Goal: Information Seeking & Learning: Learn about a topic

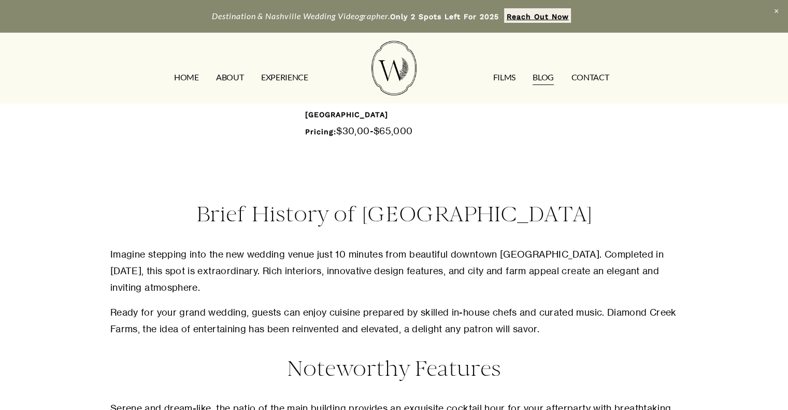
scroll to position [663, 0]
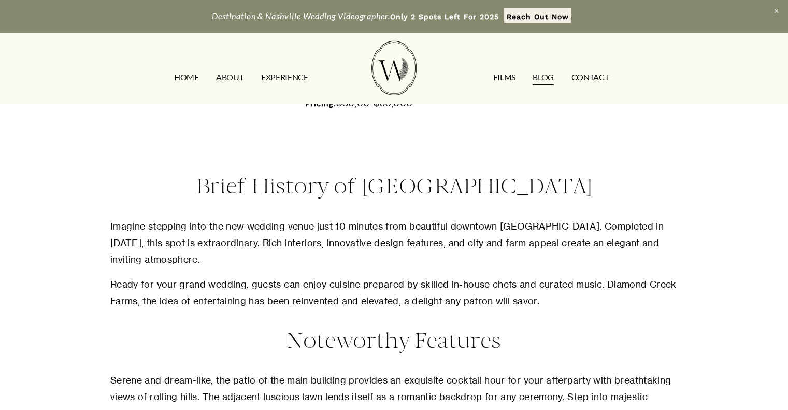
click at [141, 248] on p "Imagine stepping into the new wedding venue just 10 minutes from beautiful down…" at bounding box center [393, 243] width 567 height 50
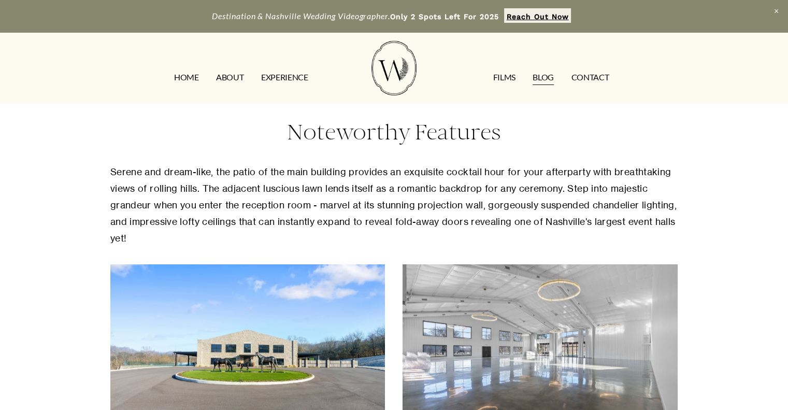
scroll to position [891, 0]
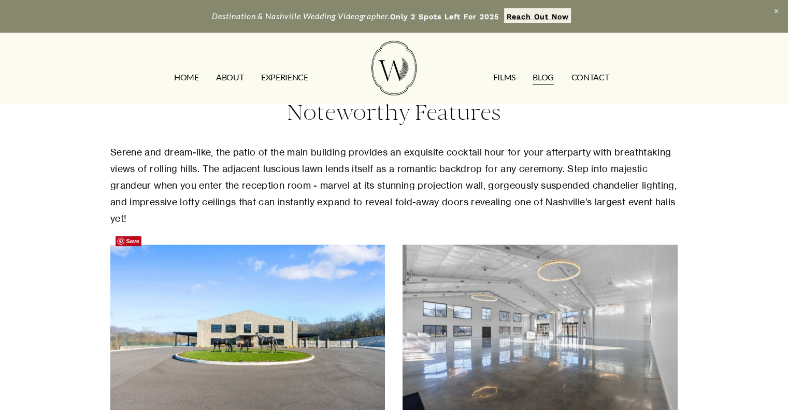
click at [141, 248] on div at bounding box center [247, 335] width 275 height 183
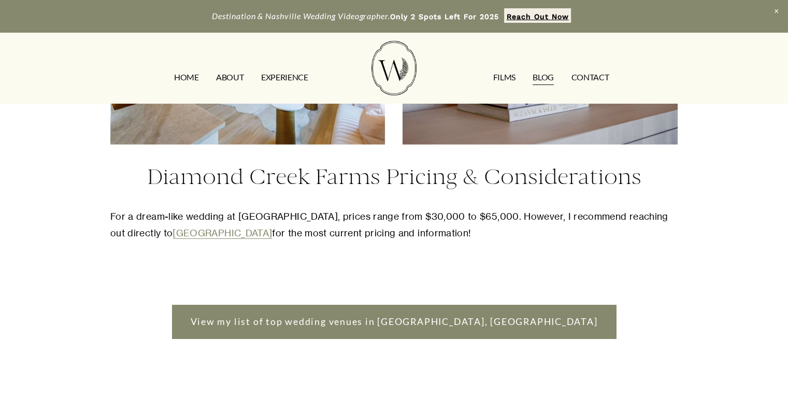
scroll to position [2962, 0]
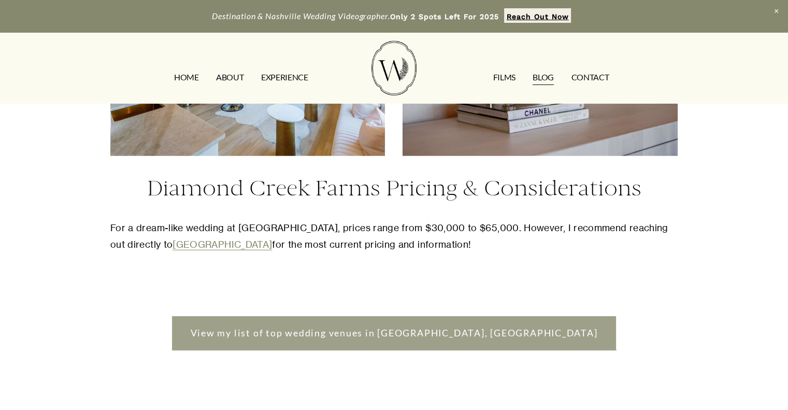
click at [441, 320] on link "View my list of top wedding venues in Nashville, TN" at bounding box center [394, 333] width 444 height 34
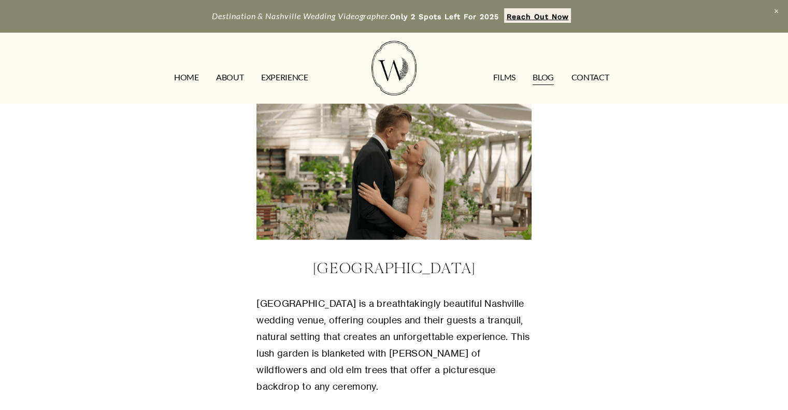
scroll to position [2299, 0]
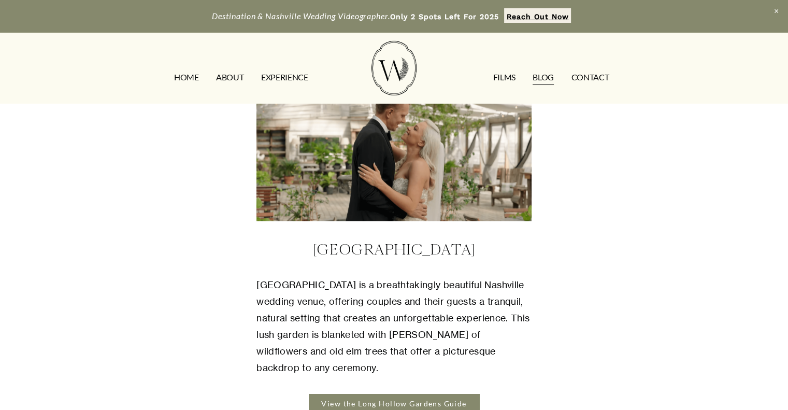
click at [435, 394] on link "View the Long Hollow Gardens Guide" at bounding box center [394, 403] width 170 height 19
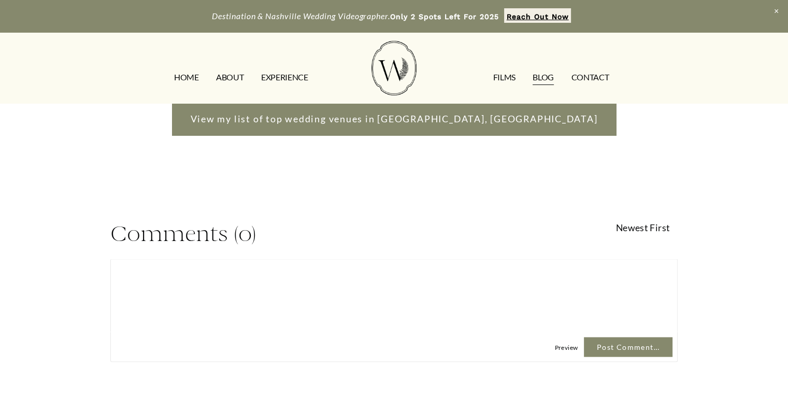
scroll to position [2092, 0]
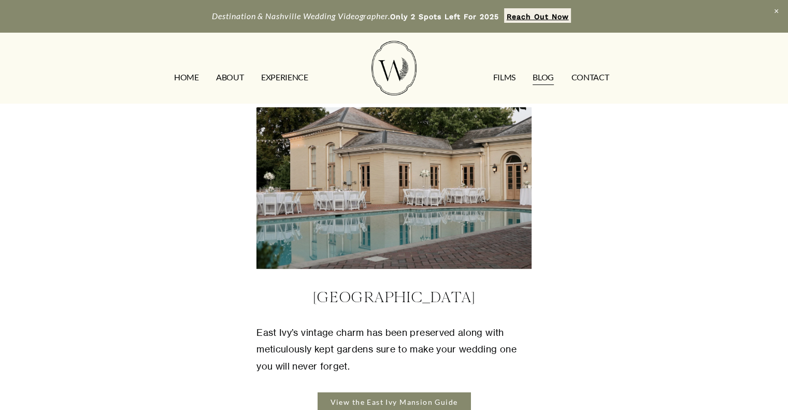
scroll to position [3023, 0]
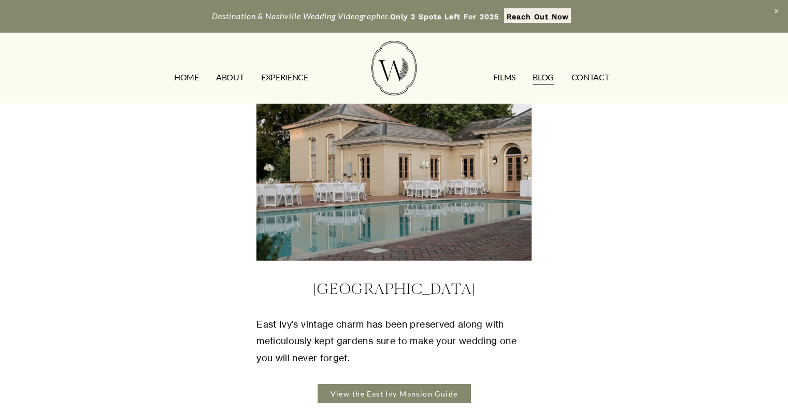
click at [424, 384] on link "View the East Ivy Mansion Guide" at bounding box center [393, 393] width 152 height 19
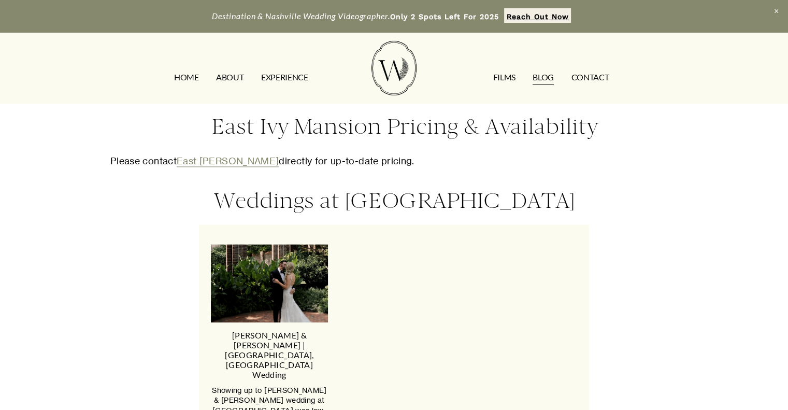
scroll to position [1326, 0]
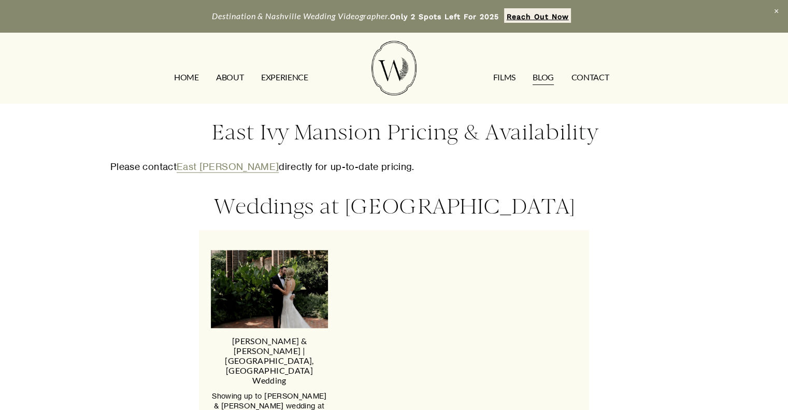
click at [280, 289] on img at bounding box center [269, 289] width 193 height 78
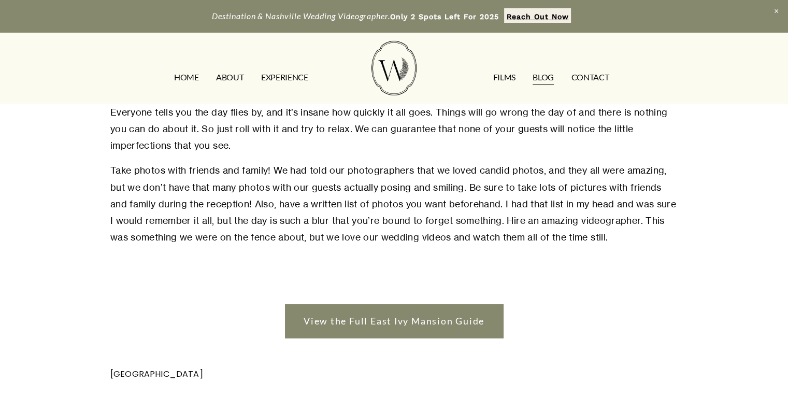
scroll to position [3186, 0]
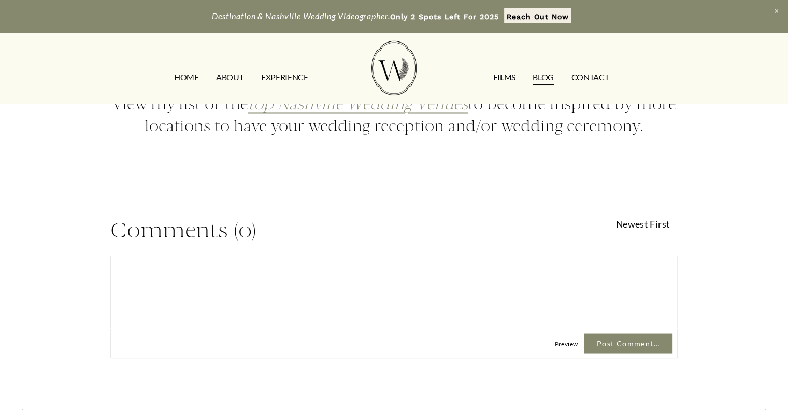
scroll to position [1864, 0]
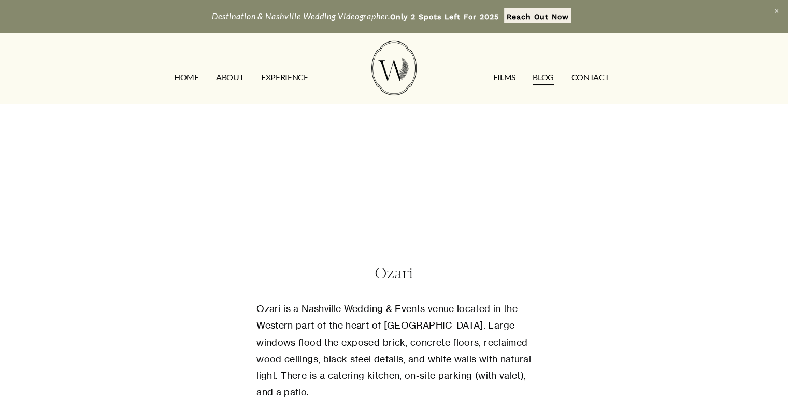
scroll to position [3396, 0]
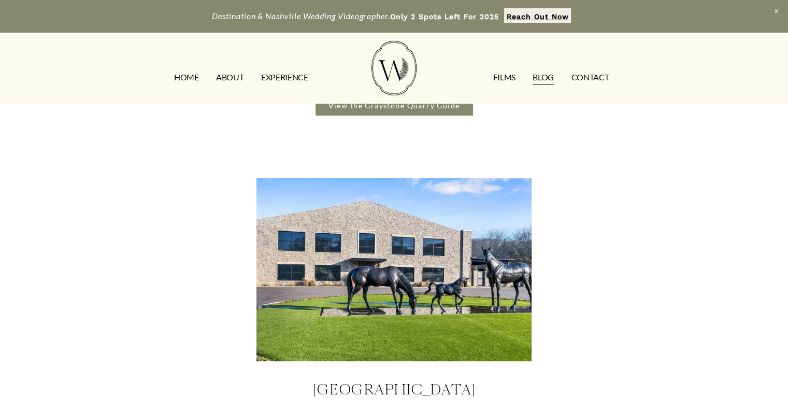
scroll to position [4471, 0]
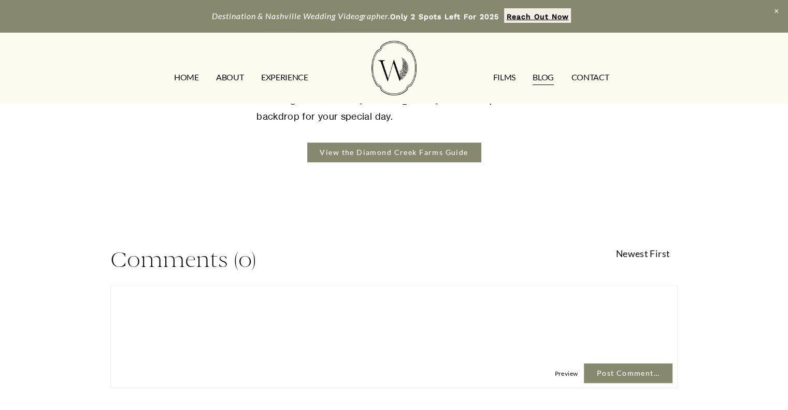
click at [281, 76] on link "EXPERIENCE" at bounding box center [284, 77] width 47 height 17
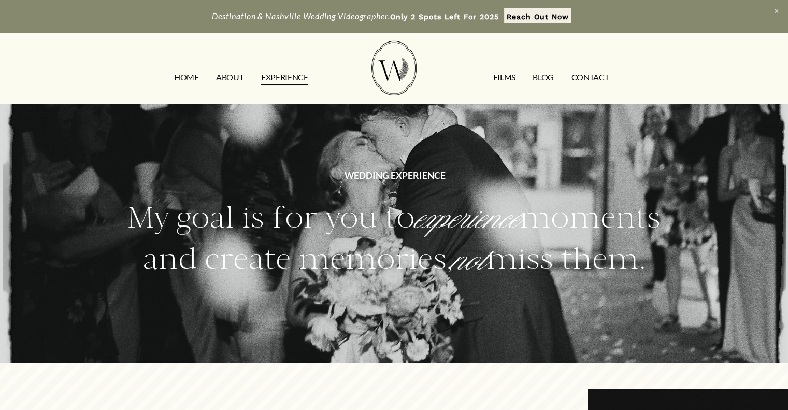
click at [545, 76] on link "Blog" at bounding box center [542, 77] width 21 height 17
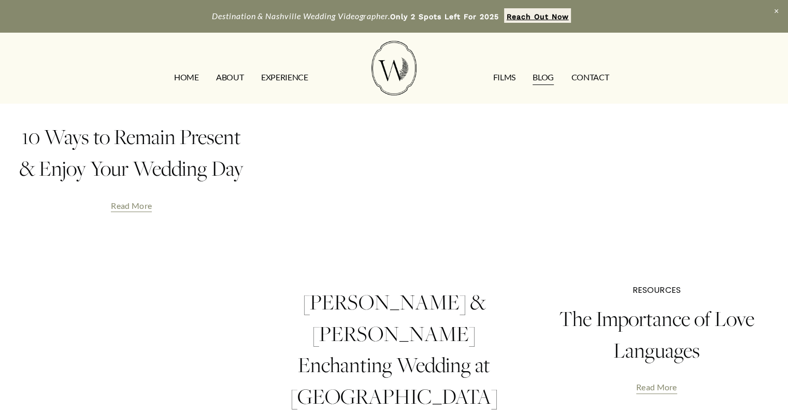
scroll to position [497, 0]
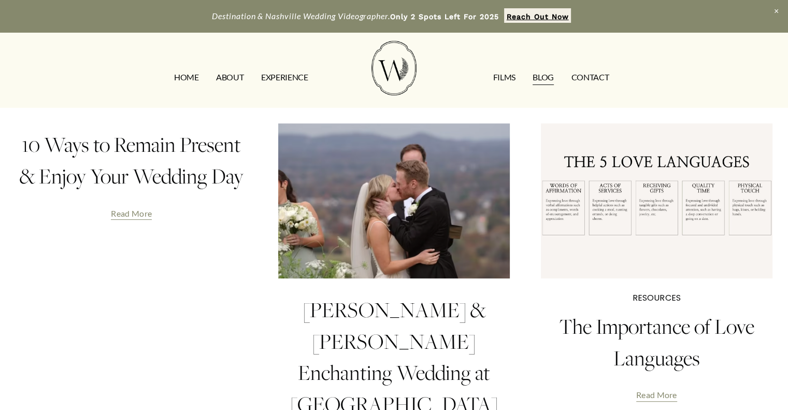
click at [422, 320] on link "[PERSON_NAME] & [PERSON_NAME] Enchanting Wedding at [GEOGRAPHIC_DATA]" at bounding box center [393, 356] width 207 height 122
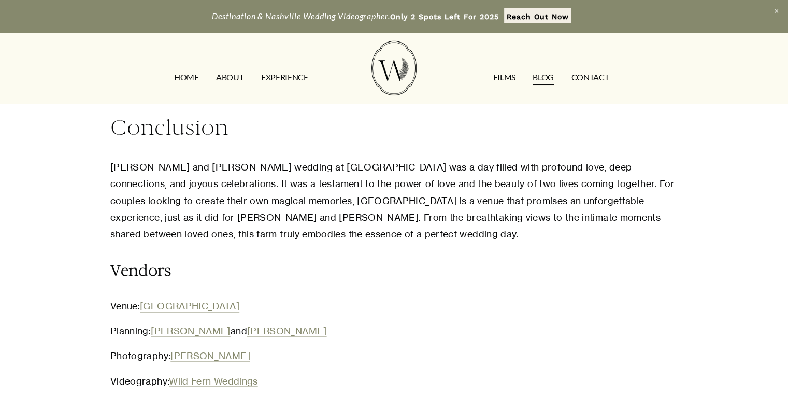
scroll to position [1546, 0]
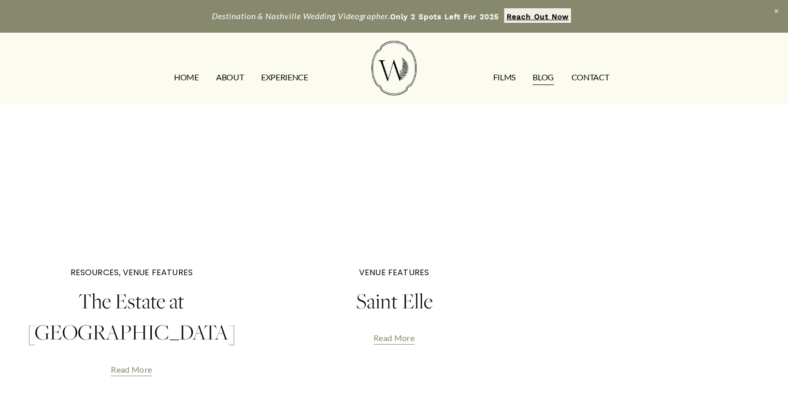
scroll to position [2676, 0]
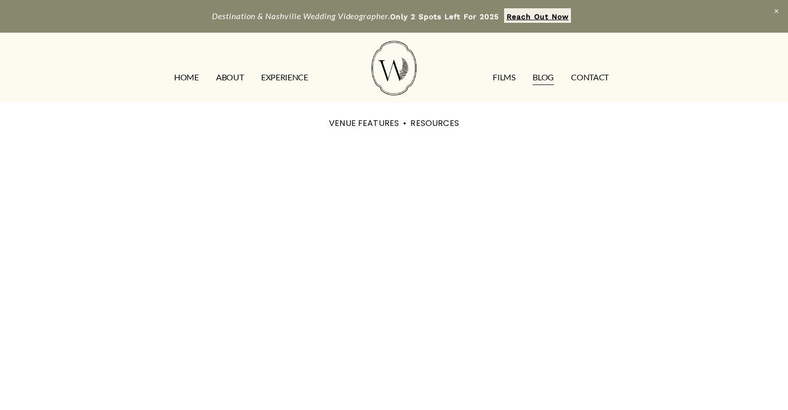
scroll to position [4471, 0]
